Goal: Download file/media

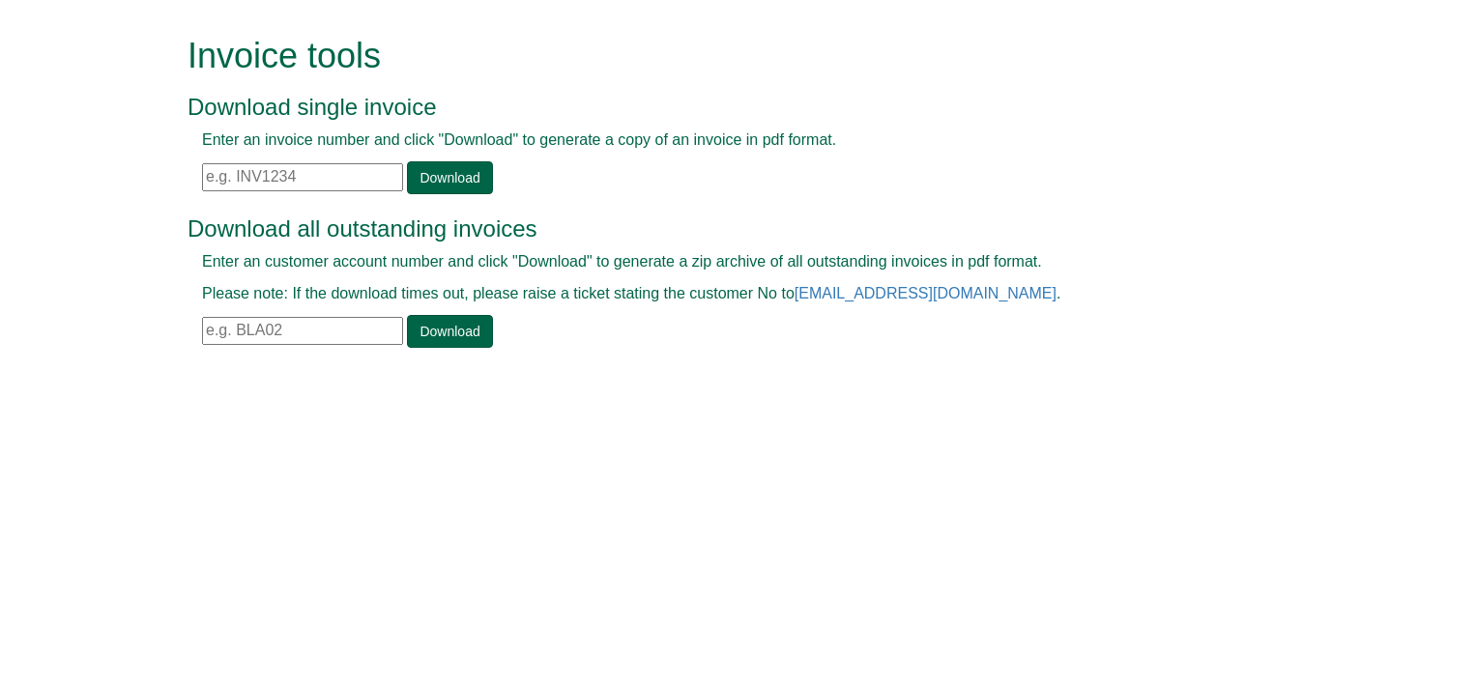
click at [255, 163] on input "text" at bounding box center [302, 177] width 201 height 28
paste input "INV1362339"
type input "INV1362339"
click at [463, 174] on link "Download" at bounding box center [449, 177] width 85 height 33
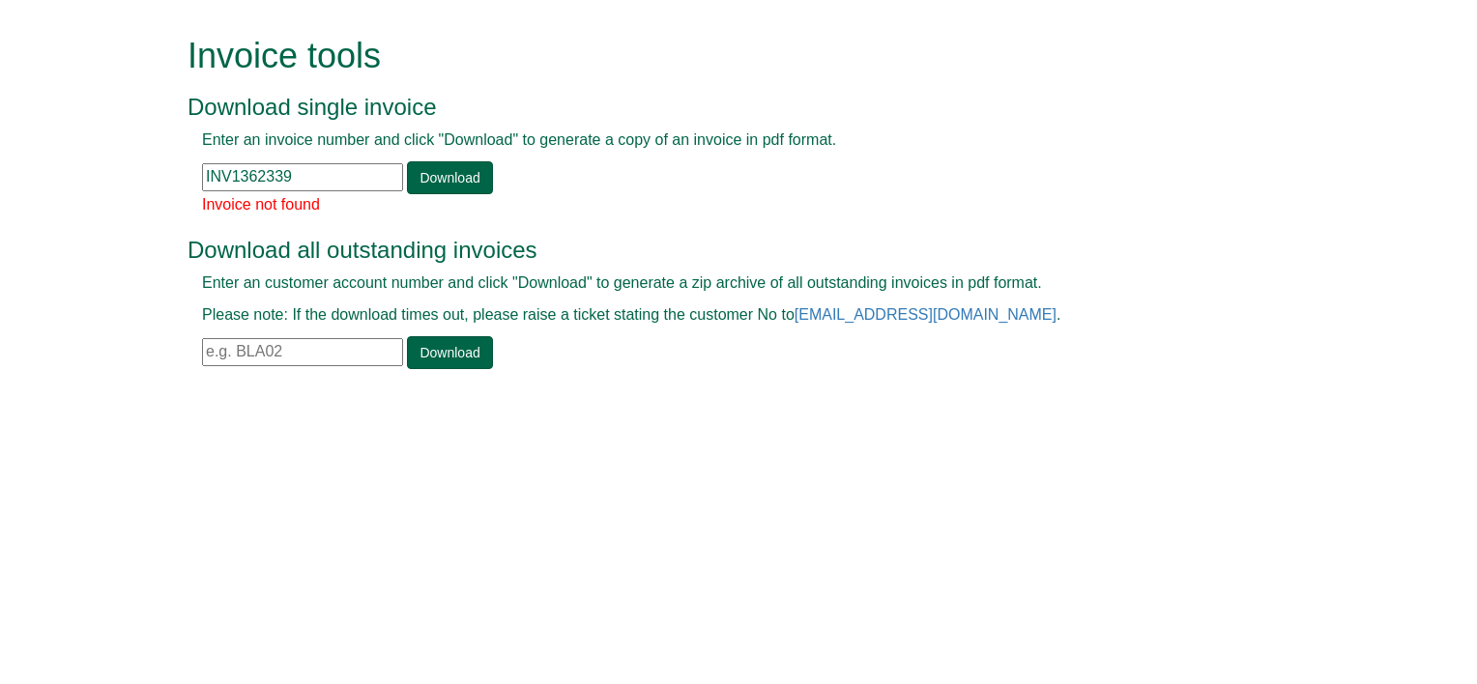
drag, startPoint x: 134, startPoint y: 151, endPoint x: 24, endPoint y: 162, distance: 110.8
click at [26, 161] on form "Invoice tools Download single invoice Enter an invoice number and click "Downlo…" at bounding box center [738, 205] width 1477 height 410
click at [470, 195] on div "Invoice not found" at bounding box center [717, 205] width 1059 height 22
click at [466, 187] on link "Download" at bounding box center [449, 177] width 85 height 33
